Goal: Find specific page/section: Find specific page/section

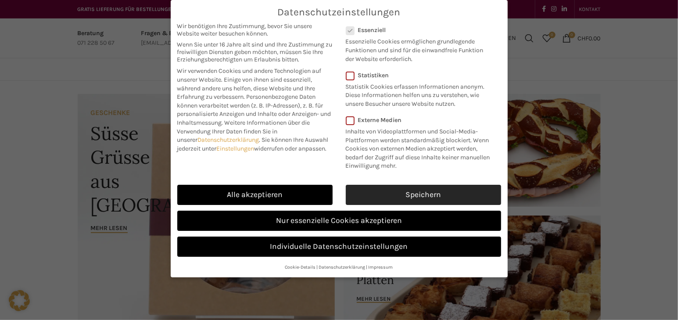
click at [415, 198] on link "Speichern" at bounding box center [423, 195] width 155 height 20
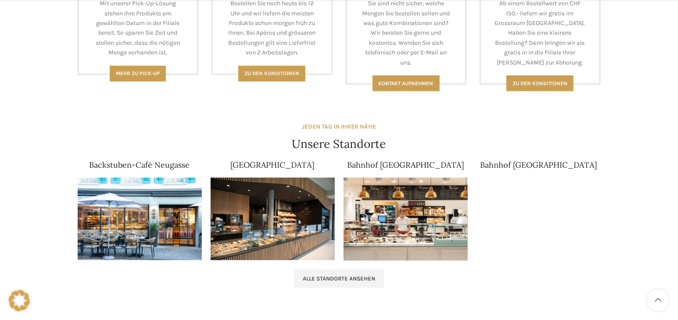
scroll to position [478, 0]
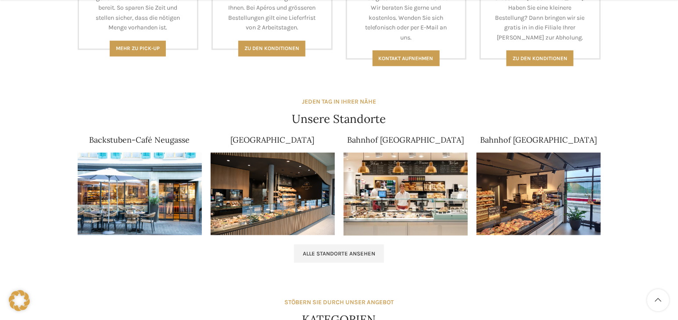
click at [155, 140] on link "Backstuben-Café Neugasse" at bounding box center [140, 140] width 101 height 10
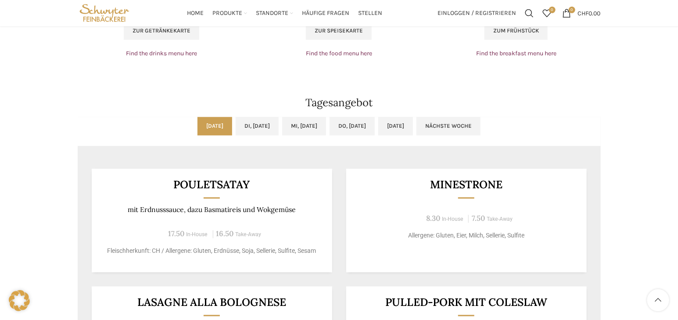
scroll to position [638, 0]
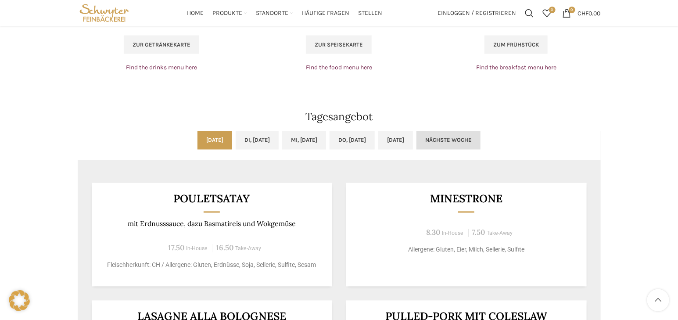
click at [481, 136] on link "Nächste Woche" at bounding box center [449, 140] width 64 height 18
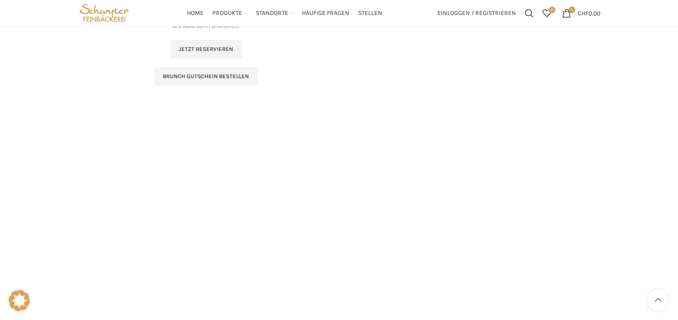
scroll to position [1317, 0]
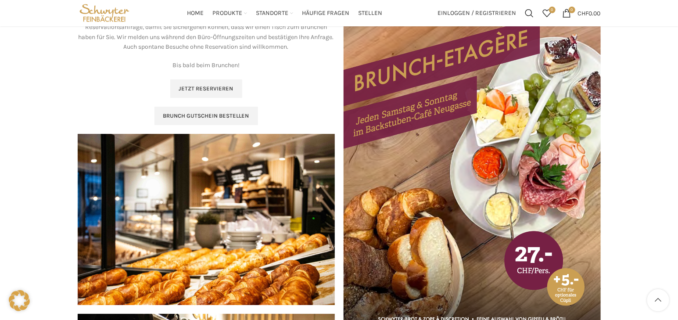
click at [450, 182] on img at bounding box center [472, 165] width 257 height 365
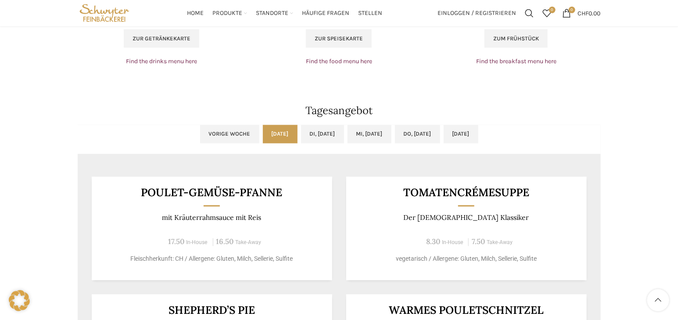
scroll to position [638, 0]
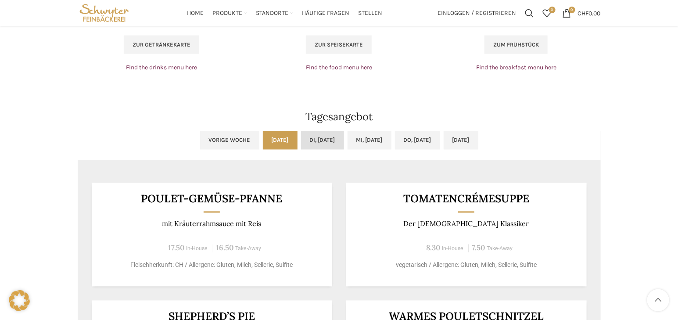
click at [316, 145] on link "Di, [DATE]" at bounding box center [322, 140] width 43 height 18
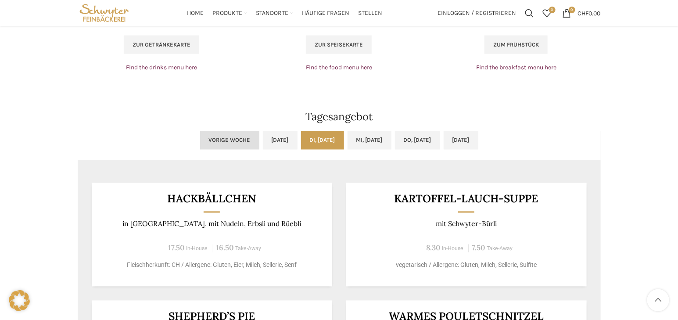
click at [200, 136] on link "Vorige Woche" at bounding box center [229, 140] width 59 height 18
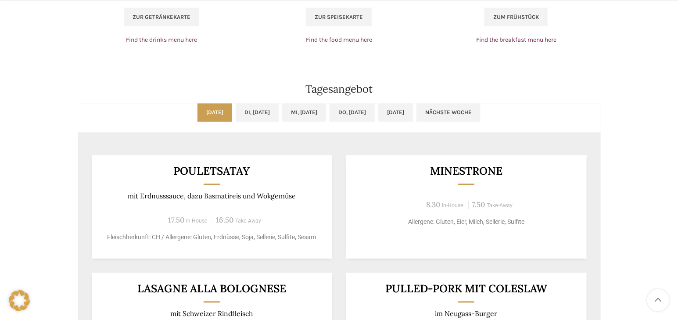
scroll to position [678, 0]
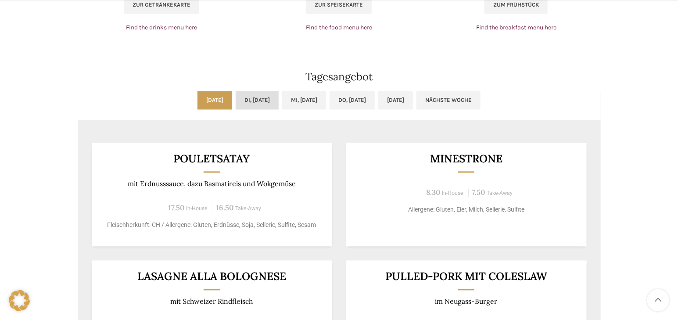
click at [249, 101] on link "Di, [DATE]" at bounding box center [257, 100] width 43 height 18
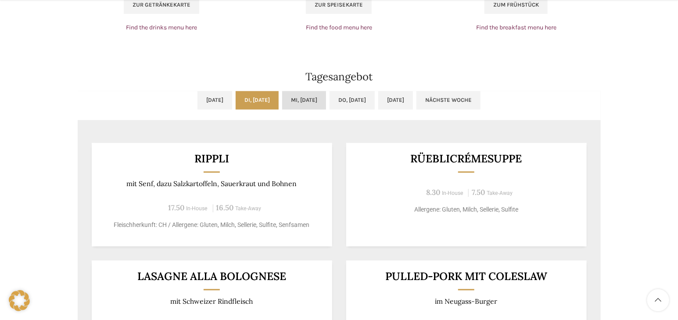
click at [292, 105] on link "Mi, [DATE]" at bounding box center [304, 100] width 44 height 18
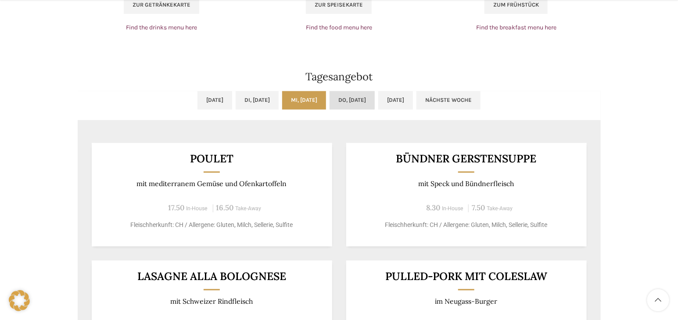
click at [338, 105] on link "Do, [DATE]" at bounding box center [352, 100] width 45 height 18
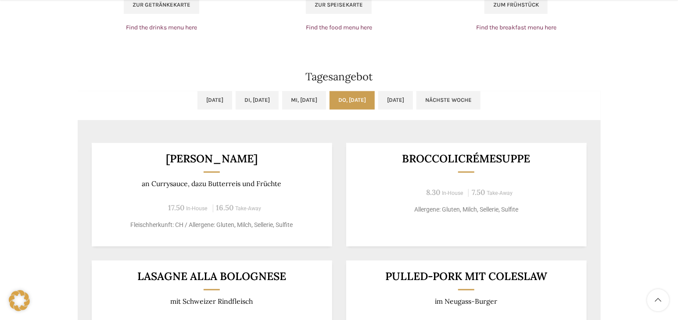
click at [375, 107] on link "Do, [DATE]" at bounding box center [352, 100] width 45 height 18
click at [413, 106] on link "[DATE]" at bounding box center [395, 100] width 35 height 18
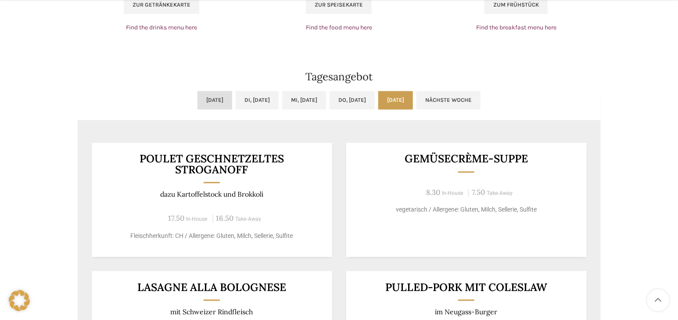
click at [198, 99] on link "[DATE]" at bounding box center [215, 100] width 35 height 18
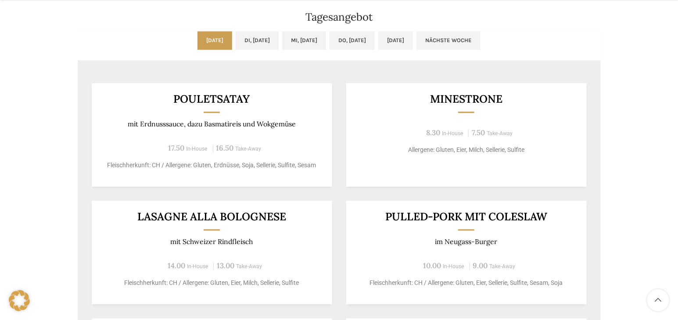
scroll to position [798, 0]
